Goal: Task Accomplishment & Management: Complete application form

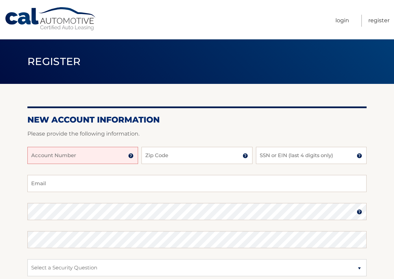
click at [38, 154] on input "Account Number" at bounding box center [82, 155] width 111 height 17
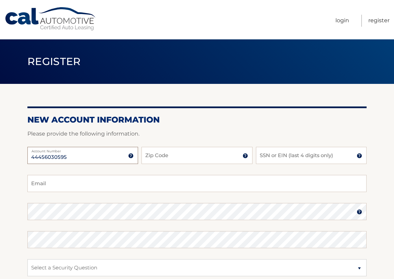
type input "44456030595"
click at [148, 157] on input "Zip Code" at bounding box center [197, 155] width 111 height 17
type input "33477"
type input "Keyslife2@gmail.com"
click at [261, 156] on input "SSN or EIN (last 4 digits only)" at bounding box center [311, 155] width 111 height 17
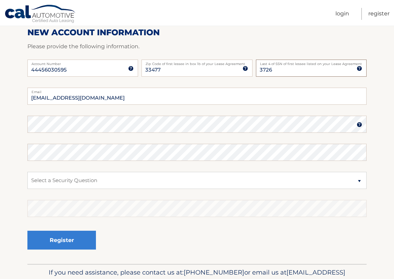
scroll to position [93, 0]
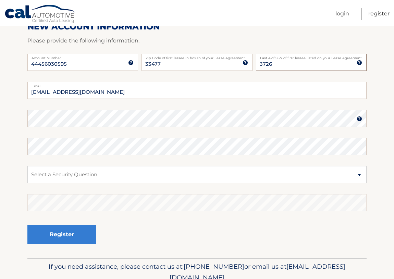
type input "3726"
click at [34, 176] on select "Select a Security Question What was the name of your elementary school? What is…" at bounding box center [196, 174] width 339 height 17
select select "3"
click at [27, 166] on select "Select a Security Question What was the name of your elementary school? What is…" at bounding box center [196, 174] width 339 height 17
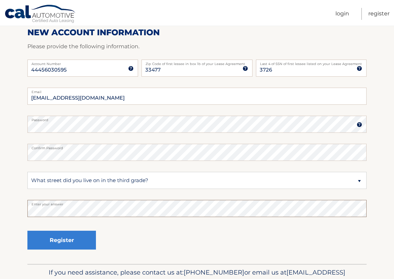
scroll to position [124, 0]
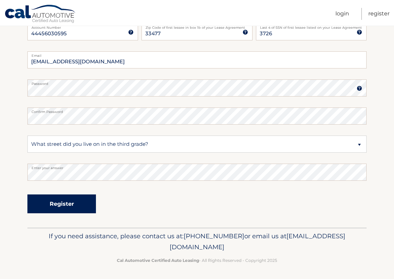
click at [60, 202] on button "Register" at bounding box center [61, 204] width 69 height 19
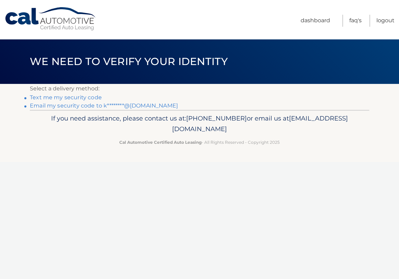
click at [61, 97] on link "Text me my security code" at bounding box center [66, 97] width 72 height 7
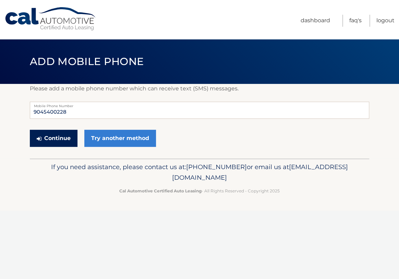
click at [50, 135] on button "Continue" at bounding box center [54, 138] width 48 height 17
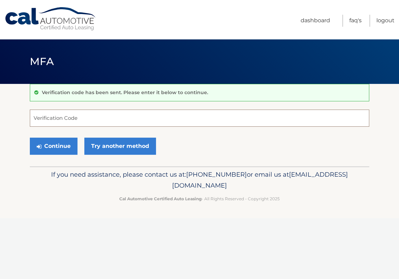
click at [54, 120] on input "Verification Code" at bounding box center [199, 118] width 339 height 17
type input "768054"
click at [62, 146] on button "Continue" at bounding box center [54, 146] width 48 height 17
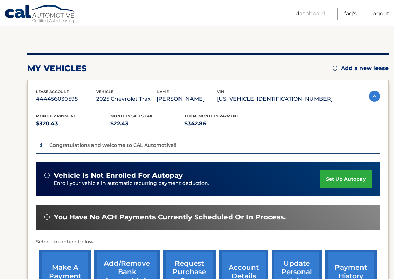
scroll to position [31, 0]
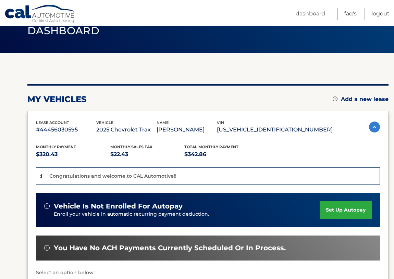
click at [344, 208] on link "set up autopay" at bounding box center [346, 210] width 52 height 18
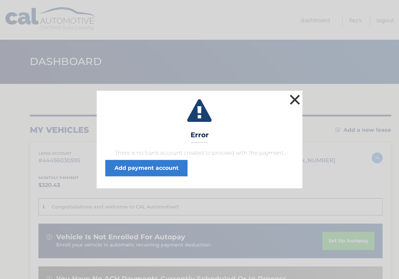
click at [293, 95] on button "×" at bounding box center [295, 100] width 14 height 14
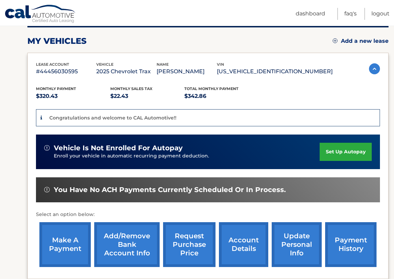
scroll to position [124, 0]
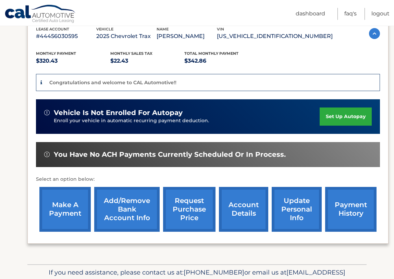
click at [126, 207] on link "Add/Remove bank account info" at bounding box center [126, 209] width 65 height 45
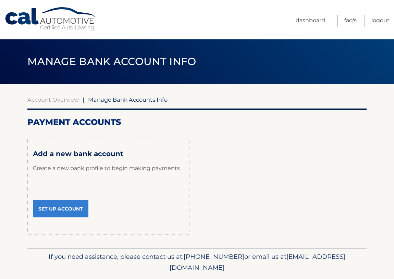
click at [65, 209] on link "Set Up Account" at bounding box center [61, 209] width 56 height 17
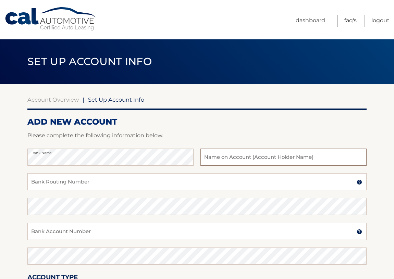
click at [203, 157] on input "text" at bounding box center [284, 157] width 166 height 17
type input "[PERSON_NAME]"
click at [99, 184] on input "Bank Routing Number" at bounding box center [196, 181] width 339 height 17
type input "267083271"
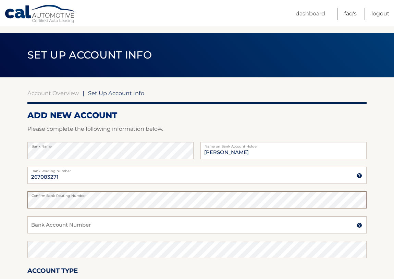
scroll to position [31, 0]
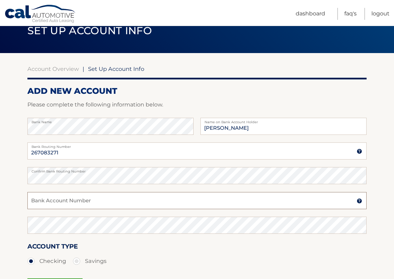
click at [69, 199] on input "Bank Account Number" at bounding box center [196, 200] width 339 height 17
type input "92000001002590"
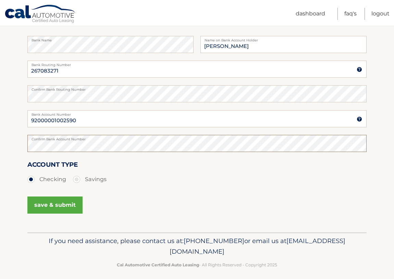
scroll to position [118, 0]
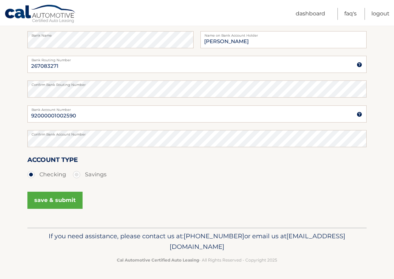
click at [53, 200] on button "save & submit" at bounding box center [54, 200] width 55 height 17
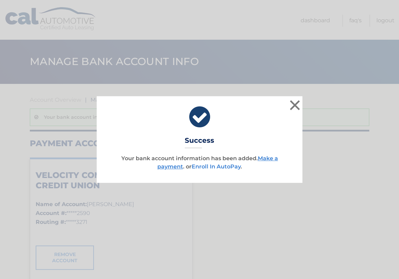
click at [209, 167] on link "Enroll In AutoPay" at bounding box center [216, 167] width 49 height 7
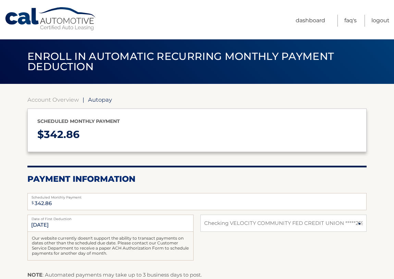
select select "OGFkZDhkYWQtZjhhZC00MzY5LTlkM2UtMzczZmEwZDcyYzhi"
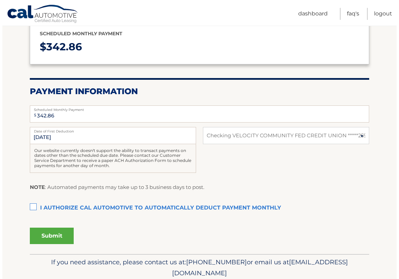
scroll to position [93, 0]
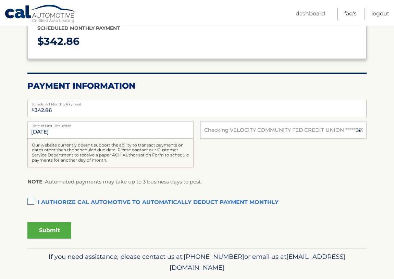
click at [31, 202] on label "I authorize cal automotive to automatically deduct payment monthly This checkbo…" at bounding box center [196, 203] width 339 height 14
click at [0, 0] on input "I authorize cal automotive to automatically deduct payment monthly This checkbo…" at bounding box center [0, 0] width 0 height 0
click at [51, 230] on button "Submit" at bounding box center [49, 230] width 44 height 16
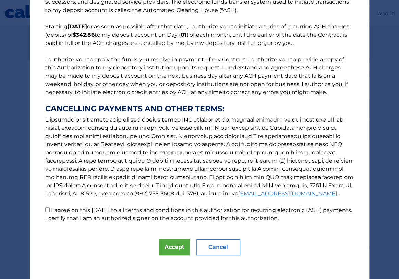
scroll to position [44, 0]
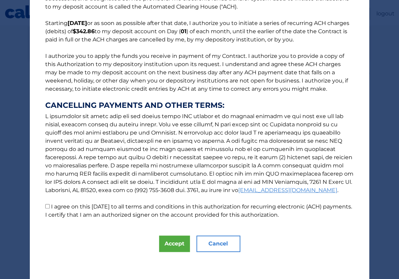
click at [45, 206] on input "I agree on this 10/11/2025 to all terms and conditions in this authorization fo…" at bounding box center [47, 206] width 4 height 4
checkbox input "true"
click at [168, 242] on button "Accept" at bounding box center [174, 244] width 31 height 16
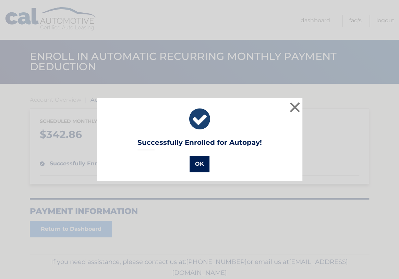
click at [196, 162] on button "OK" at bounding box center [200, 164] width 20 height 16
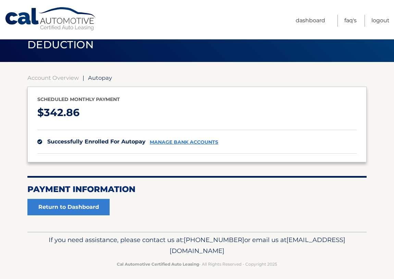
scroll to position [26, 0]
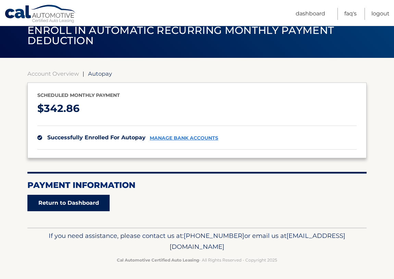
click at [73, 202] on link "Return to Dashboard" at bounding box center [68, 203] width 82 height 16
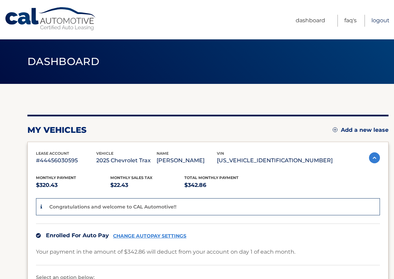
click at [380, 20] on link "Logout" at bounding box center [381, 21] width 18 height 12
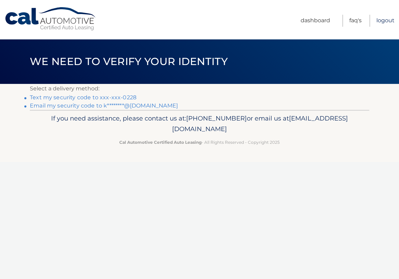
click at [383, 20] on link "Logout" at bounding box center [385, 21] width 18 height 12
